Goal: Task Accomplishment & Management: Use online tool/utility

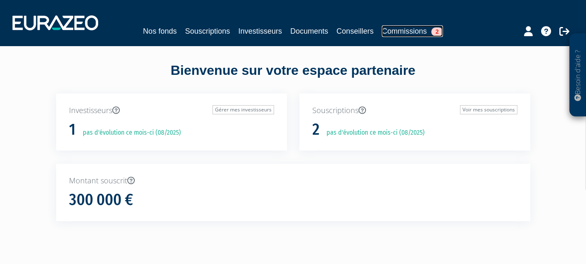
click at [428, 34] on link "Commissions 2" at bounding box center [412, 31] width 61 height 12
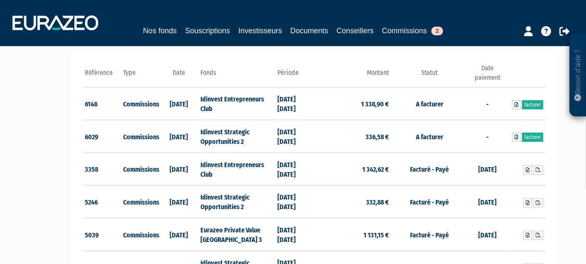
scroll to position [125, 0]
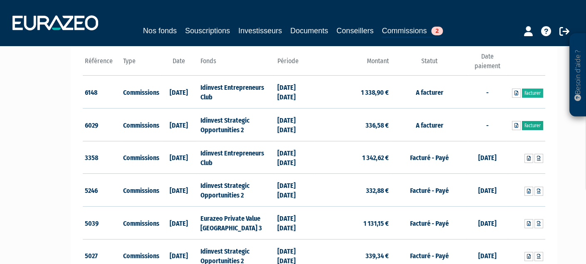
click at [535, 126] on link "Facturer" at bounding box center [532, 125] width 21 height 9
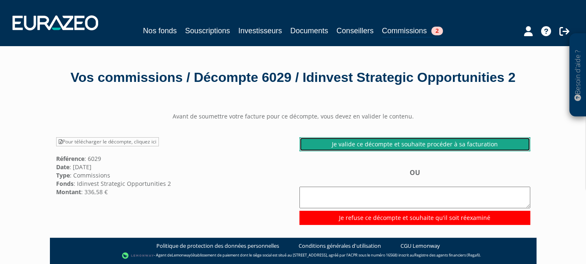
click at [436, 151] on link "Je valide ce décompte et souhaite procéder à sa facturation" at bounding box center [414, 144] width 231 height 14
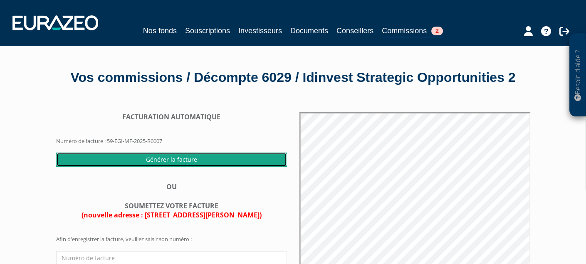
click at [158, 167] on input "Générer la facture" at bounding box center [171, 160] width 231 height 14
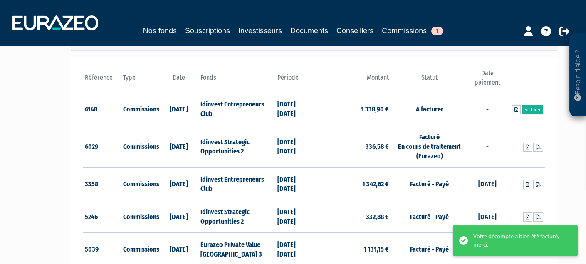
scroll to position [125, 0]
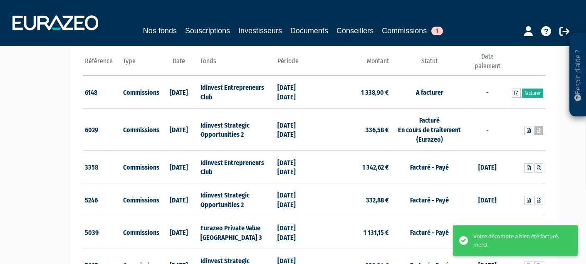
click at [540, 131] on icon at bounding box center [539, 130] width 4 height 5
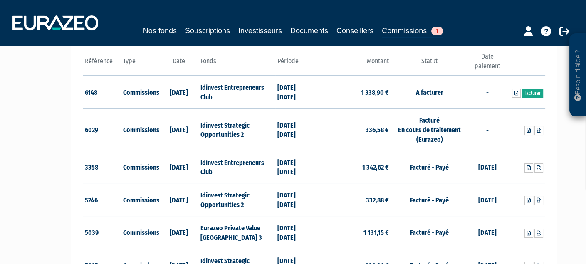
click at [531, 91] on link "Facturer" at bounding box center [532, 93] width 21 height 9
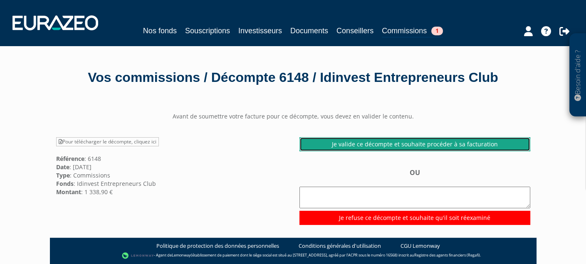
click at [470, 145] on link "Je valide ce décompte et souhaite procéder à sa facturation" at bounding box center [414, 144] width 231 height 14
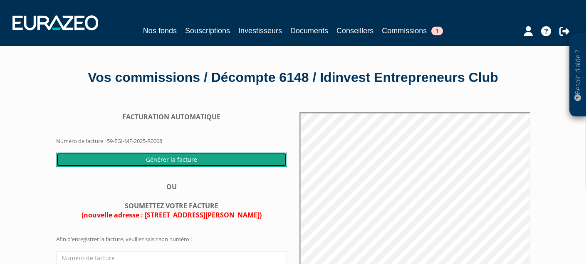
click at [200, 165] on input "Générer la facture" at bounding box center [171, 160] width 231 height 14
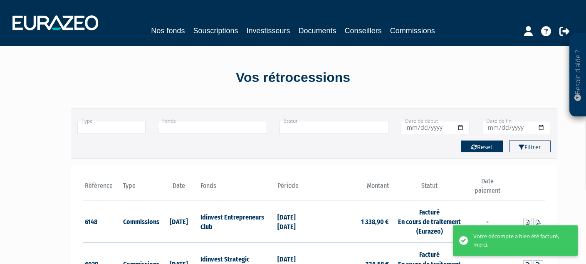
scroll to position [42, 0]
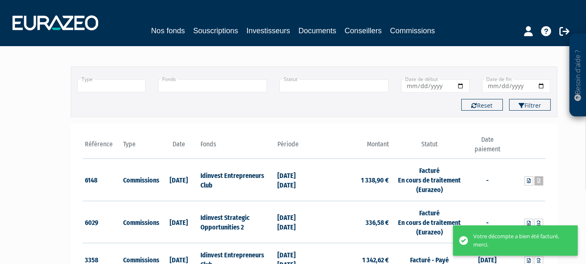
click at [537, 180] on icon at bounding box center [539, 180] width 4 height 5
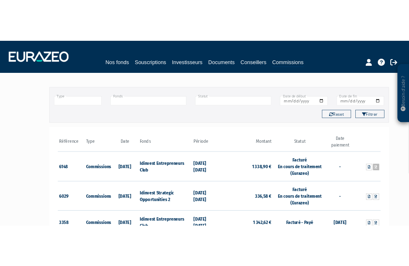
scroll to position [41, 0]
